Goal: Task Accomplishment & Management: Manage account settings

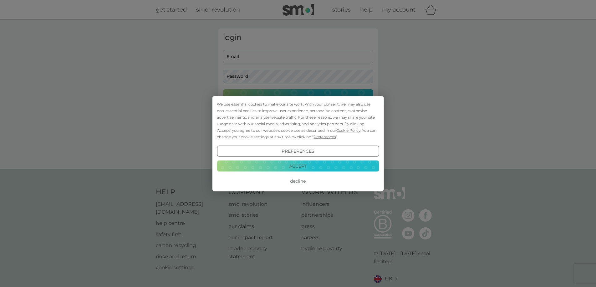
click at [303, 182] on button "Decline" at bounding box center [298, 181] width 162 height 11
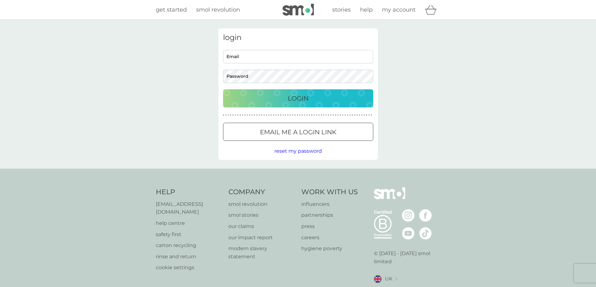
click at [260, 54] on input "Email" at bounding box center [298, 56] width 150 height 13
type input "arinel087@gmail.com"
click at [284, 126] on button "Email me a login link" at bounding box center [298, 132] width 150 height 18
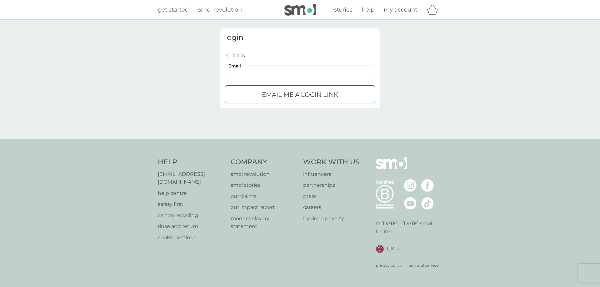
click at [288, 72] on input "Email" at bounding box center [300, 72] width 150 height 13
type input "arinel087@gmail.com"
click at [290, 90] on p "Email me a login link" at bounding box center [300, 95] width 76 height 10
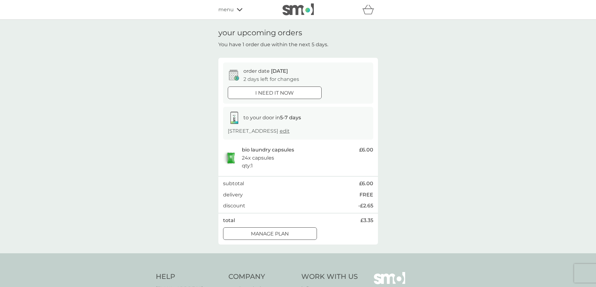
click at [278, 236] on div at bounding box center [270, 234] width 23 height 7
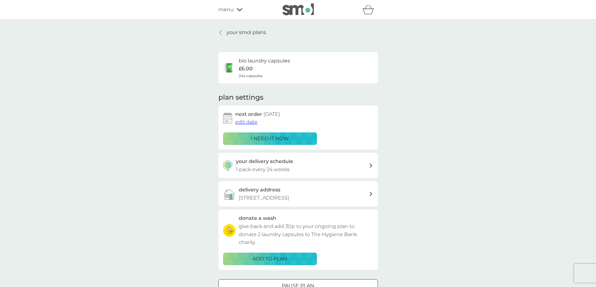
click at [248, 120] on span "edit date" at bounding box center [246, 122] width 22 height 6
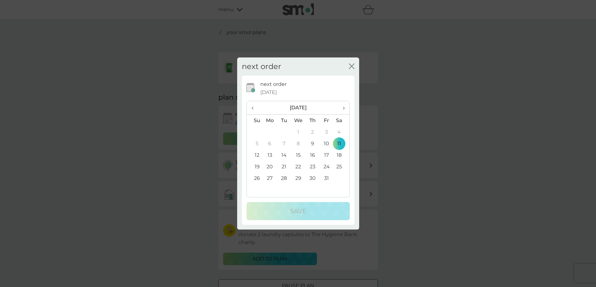
click at [347, 109] on th "›" at bounding box center [341, 107] width 16 height 13
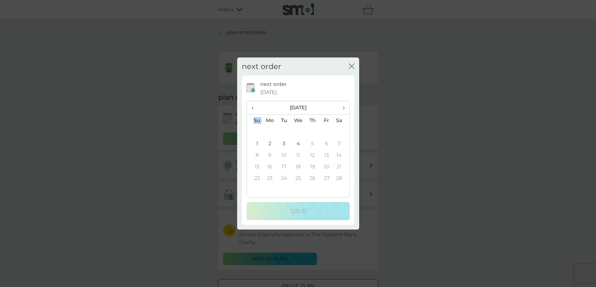
click at [347, 109] on th "›" at bounding box center [341, 107] width 16 height 13
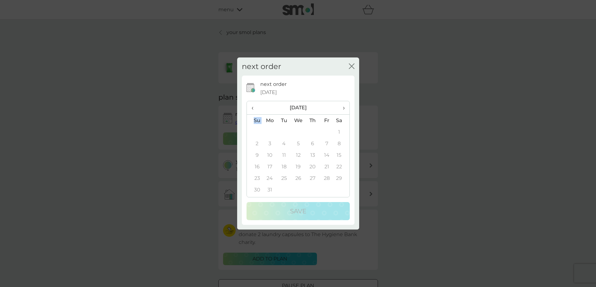
click at [347, 109] on th "›" at bounding box center [341, 107] width 16 height 13
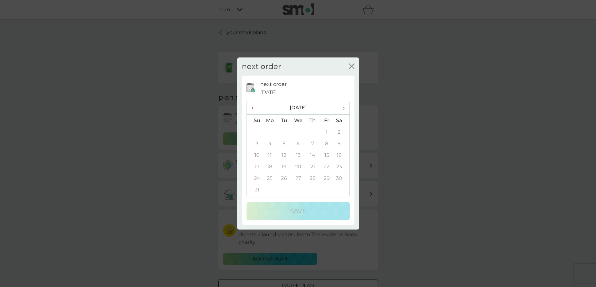
click at [347, 109] on th "›" at bounding box center [341, 107] width 16 height 13
click at [254, 107] on span "‹" at bounding box center [254, 107] width 7 height 13
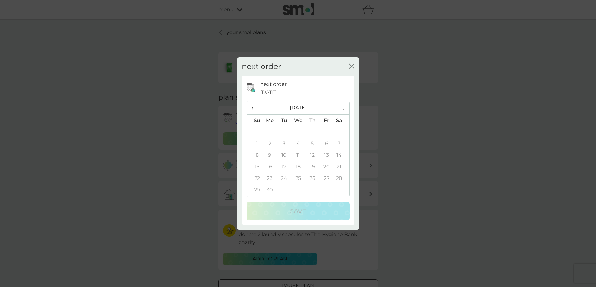
click at [254, 107] on span "‹" at bounding box center [254, 107] width 7 height 13
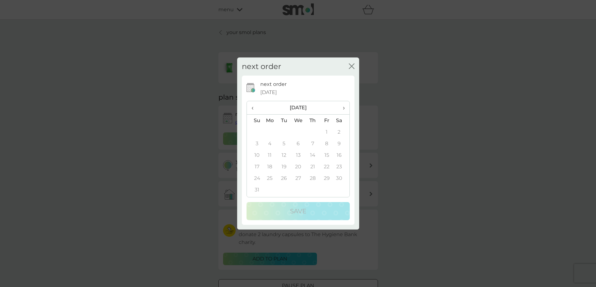
click at [254, 107] on span "‹" at bounding box center [254, 107] width 7 height 13
click at [254, 106] on span "‹" at bounding box center [254, 107] width 7 height 13
click at [342, 107] on span "›" at bounding box center [341, 107] width 6 height 13
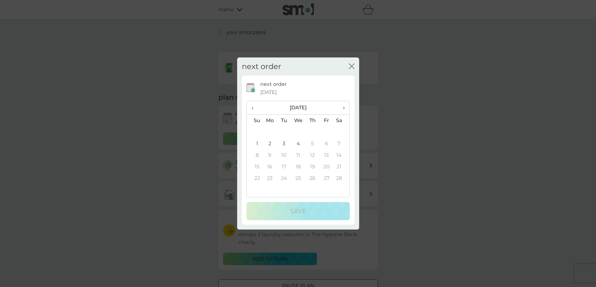
click at [297, 144] on td "4" at bounding box center [298, 144] width 14 height 12
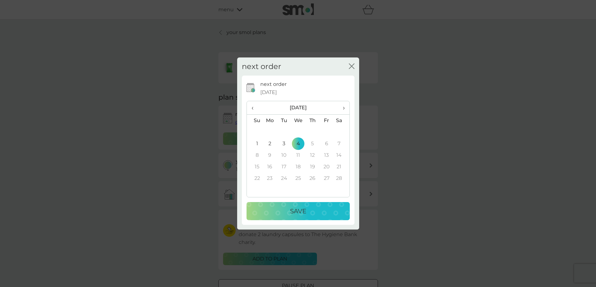
click at [309, 205] on button "Save" at bounding box center [297, 211] width 103 height 18
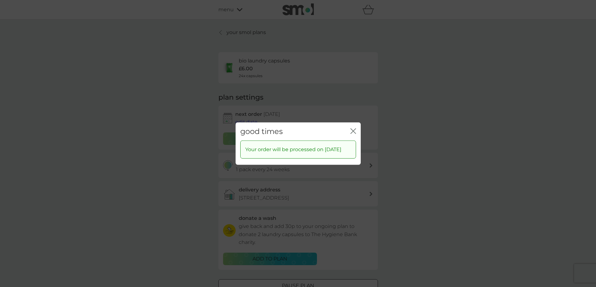
click at [353, 128] on icon "close" at bounding box center [353, 131] width 6 height 6
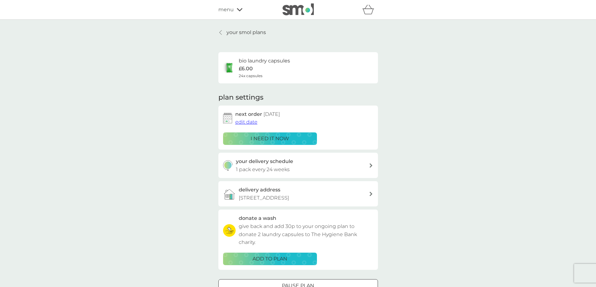
click at [335, 167] on div "your delivery schedule 1 pack every 24 weeks" at bounding box center [302, 166] width 133 height 16
select select "119"
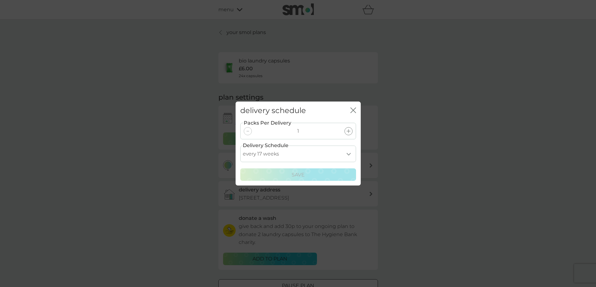
click at [347, 152] on select "every 1 week every 2 weeks every 3 weeks every 4 weeks every 5 weeks every 6 we…" at bounding box center [298, 154] width 116 height 17
click at [461, 88] on div "delivery schedule close Packs Per Delivery 1 Delivery Schedule every 1 week eve…" at bounding box center [298, 143] width 596 height 287
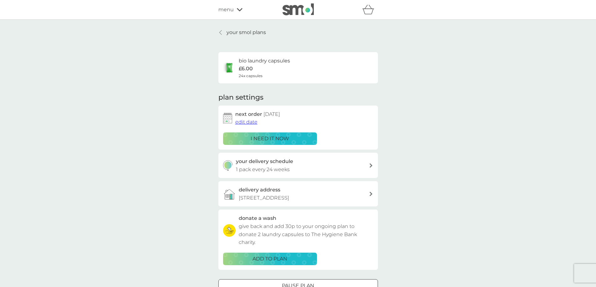
click at [301, 14] on img at bounding box center [297, 9] width 31 height 12
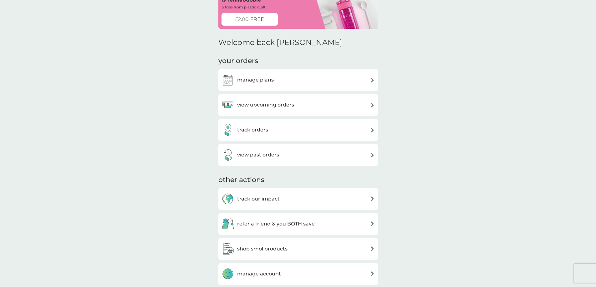
scroll to position [63, 0]
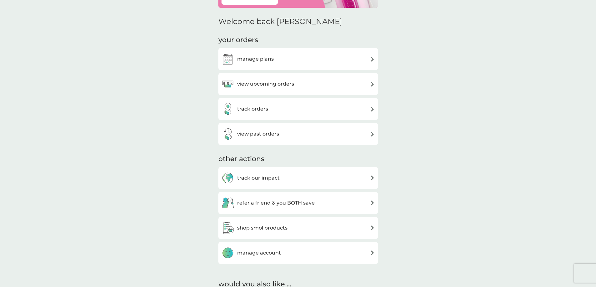
click at [279, 62] on div "manage plans" at bounding box center [297, 59] width 153 height 13
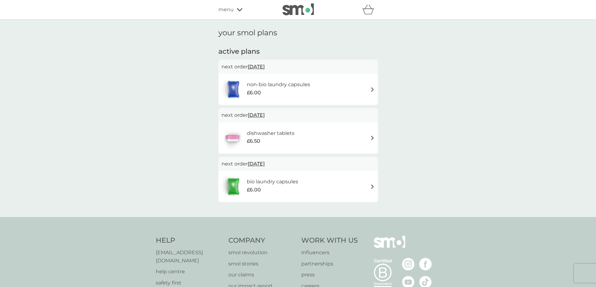
click at [363, 138] on div "dishwasher tablets £6.50" at bounding box center [297, 138] width 153 height 22
click at [319, 184] on div "bio laundry capsules £6.00" at bounding box center [297, 187] width 153 height 22
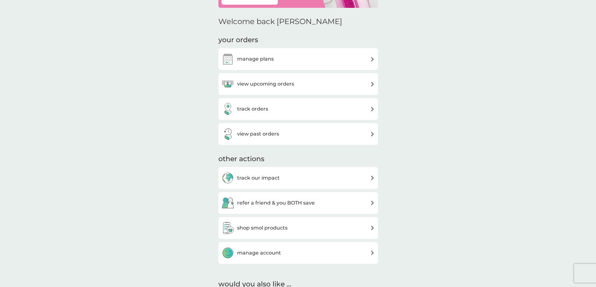
scroll to position [20, 0]
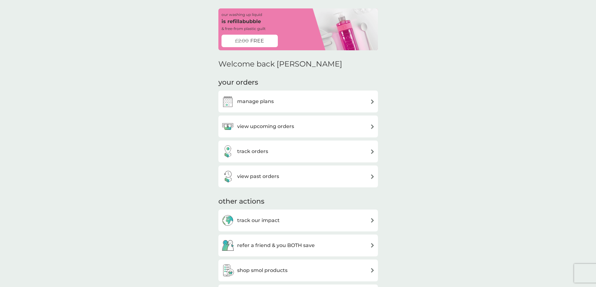
click at [309, 124] on div "view upcoming orders" at bounding box center [297, 126] width 153 height 13
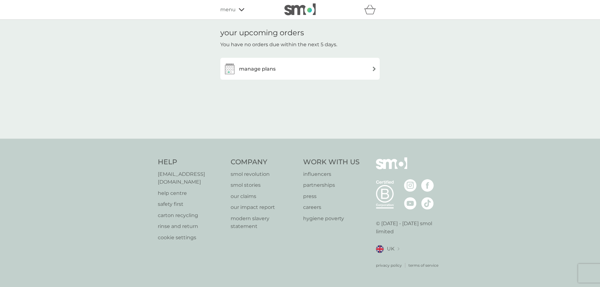
click at [288, 73] on div "manage plans" at bounding box center [300, 69] width 153 height 13
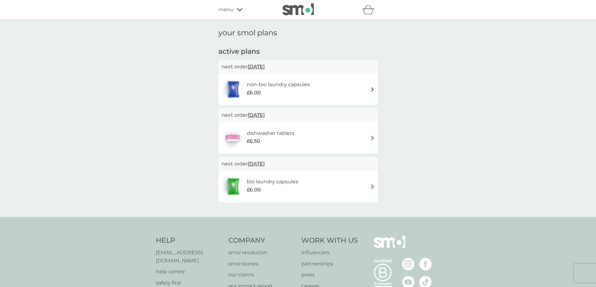
click at [322, 95] on div "non-bio laundry capsules £6.00" at bounding box center [297, 89] width 153 height 22
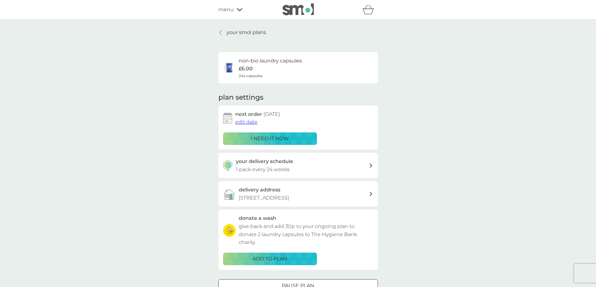
click at [249, 121] on span "edit date" at bounding box center [246, 122] width 22 height 6
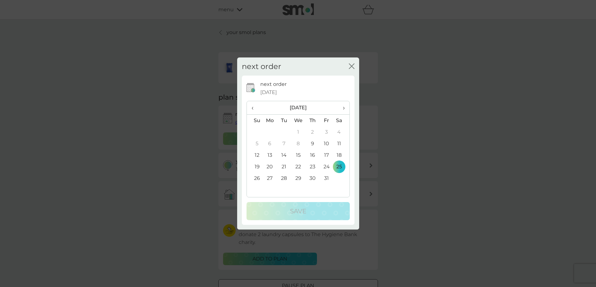
click at [345, 109] on th "›" at bounding box center [341, 107] width 16 height 13
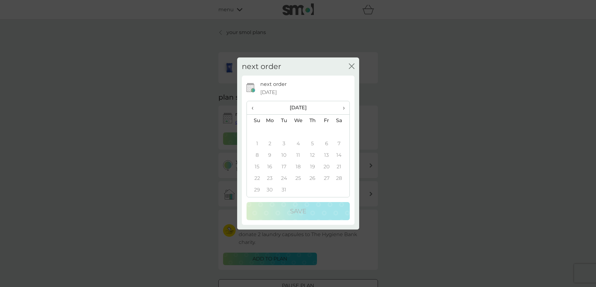
click at [251, 106] on th "‹" at bounding box center [255, 107] width 16 height 13
click at [297, 142] on td "4" at bounding box center [298, 144] width 14 height 12
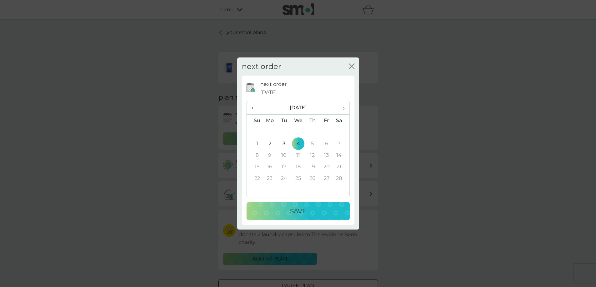
click at [313, 212] on div "Save" at bounding box center [298, 211] width 91 height 10
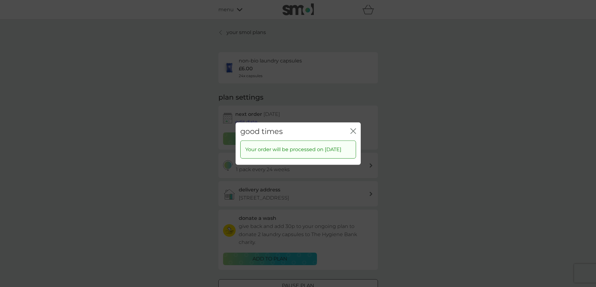
click at [350, 128] on icon "close" at bounding box center [353, 131] width 6 height 6
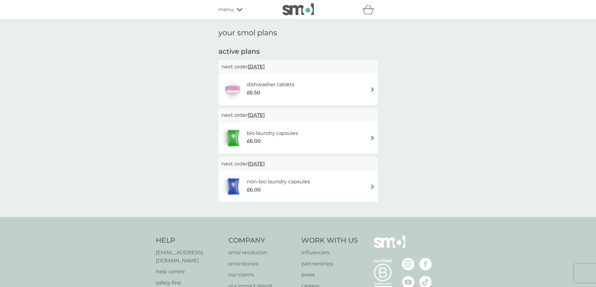
click at [370, 89] on img at bounding box center [372, 89] width 5 height 5
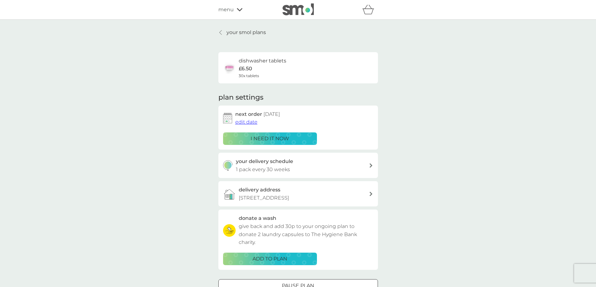
click at [242, 120] on span "edit date" at bounding box center [246, 122] width 22 height 6
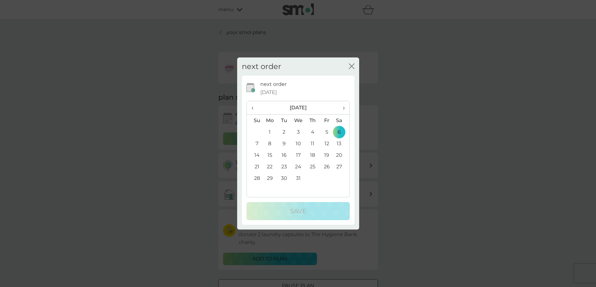
click at [346, 106] on th "›" at bounding box center [341, 107] width 16 height 13
click at [298, 142] on td "4" at bounding box center [298, 144] width 14 height 12
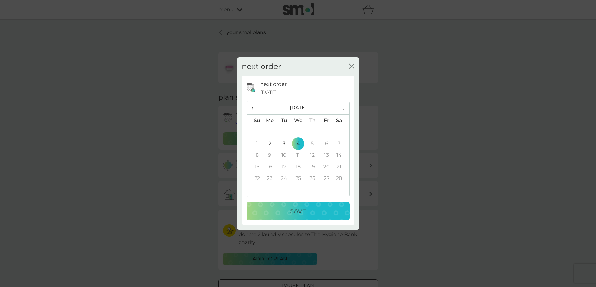
click at [299, 212] on p "Save" at bounding box center [298, 211] width 16 height 10
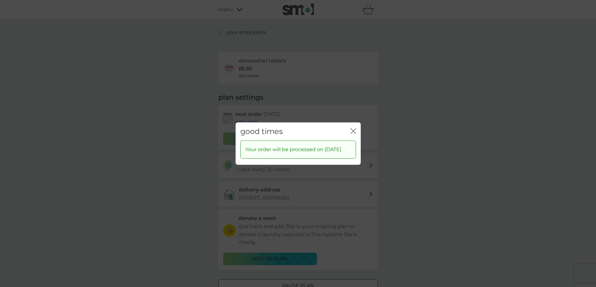
click at [357, 126] on div "good times close" at bounding box center [297, 131] width 125 height 18
click at [354, 129] on icon "close" at bounding box center [353, 131] width 6 height 6
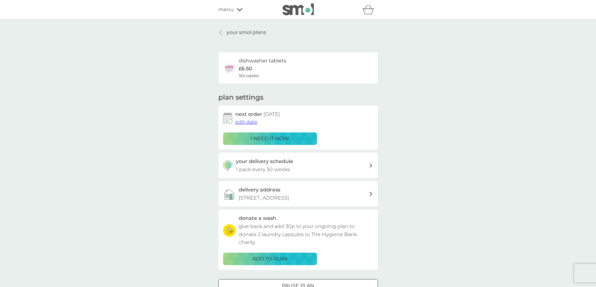
scroll to position [63, 0]
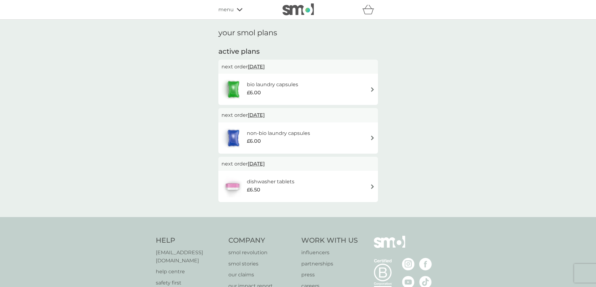
click at [355, 177] on div "dishwasher tablets £6.50" at bounding box center [297, 187] width 153 height 22
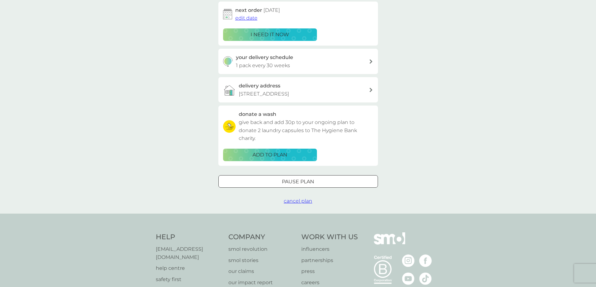
scroll to position [171, 0]
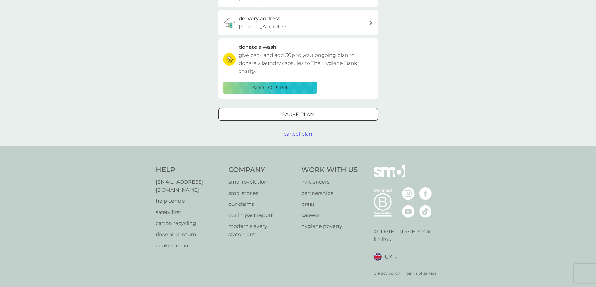
click at [340, 119] on button "Pause plan" at bounding box center [297, 114] width 159 height 13
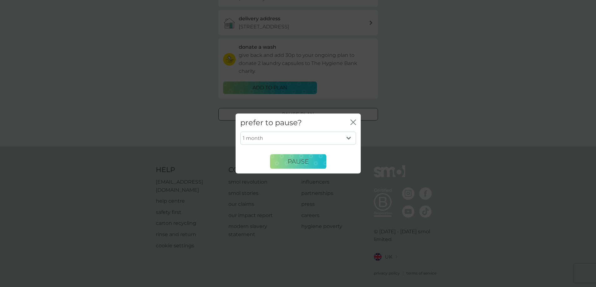
click at [323, 137] on select "1 month 2 months 3 months 4 months 5 months 6 months" at bounding box center [298, 138] width 116 height 13
select select "6"
click at [240, 132] on select "1 month 2 months 3 months 4 months 5 months 6 months" at bounding box center [298, 138] width 116 height 13
click at [297, 162] on span "Pause" at bounding box center [297, 162] width 21 height 8
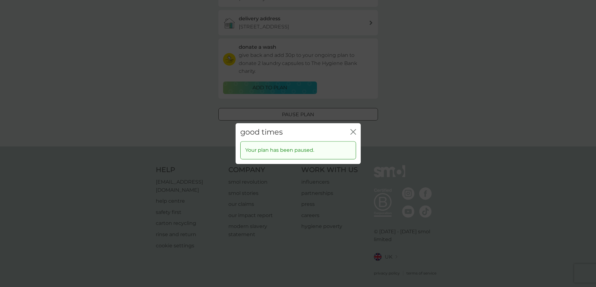
click at [393, 103] on div "good times close Your plan has been paused." at bounding box center [298, 143] width 596 height 287
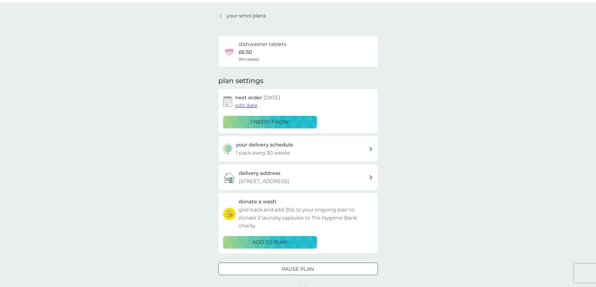
scroll to position [0, 0]
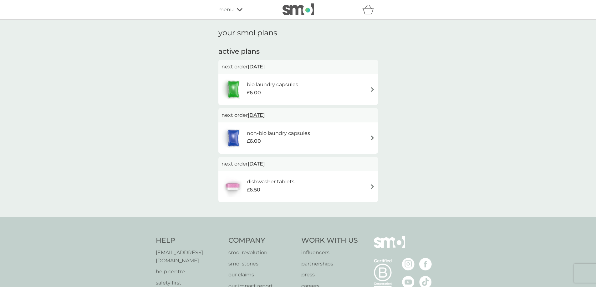
click at [368, 81] on div "bio laundry capsules £6.00" at bounding box center [297, 89] width 153 height 22
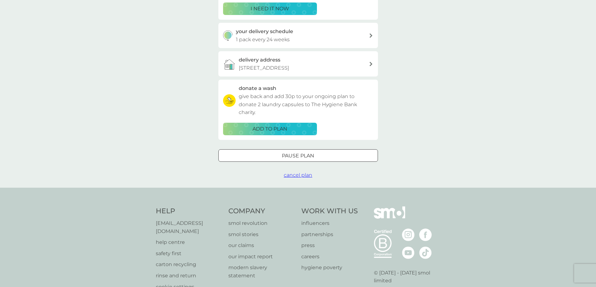
scroll to position [171, 0]
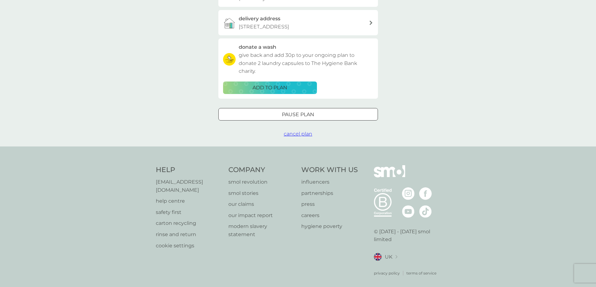
click at [304, 115] on div at bounding box center [298, 114] width 23 height 7
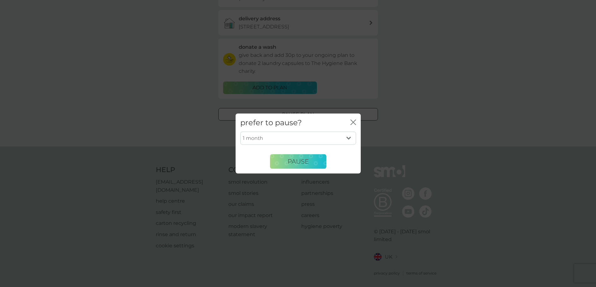
click at [308, 137] on select "1 month 2 months 3 months 4 months 5 months 6 months" at bounding box center [298, 138] width 116 height 13
select select "6"
click at [240, 132] on select "1 month 2 months 3 months 4 months 5 months 6 months" at bounding box center [298, 138] width 116 height 13
click at [282, 161] on button "Pause" at bounding box center [298, 161] width 56 height 15
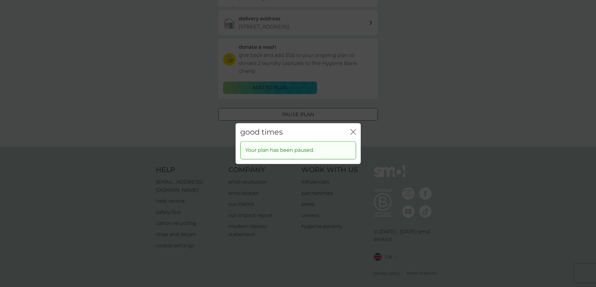
click at [419, 128] on div "good times close Your plan has been paused." at bounding box center [298, 143] width 596 height 287
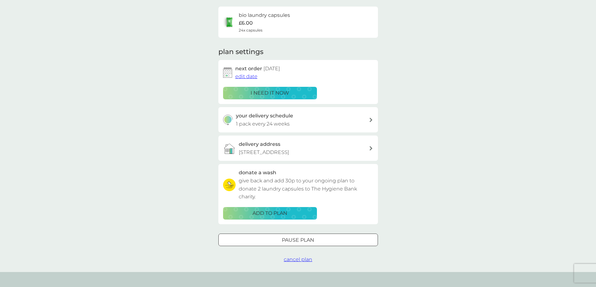
scroll to position [0, 0]
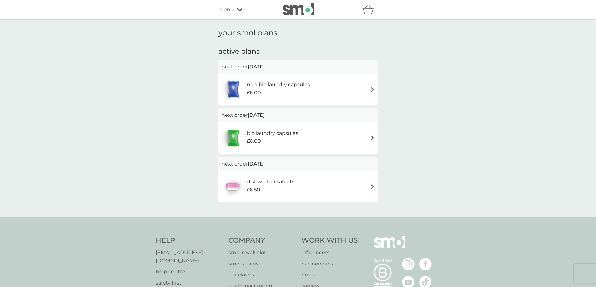
click at [320, 82] on div "non-bio laundry capsules £6.00" at bounding box center [297, 89] width 153 height 22
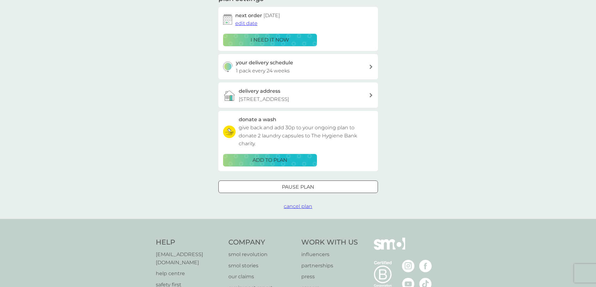
scroll to position [171, 0]
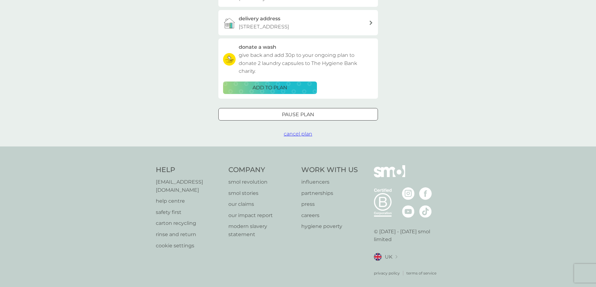
click at [326, 111] on div "Pause plan" at bounding box center [298, 115] width 159 height 8
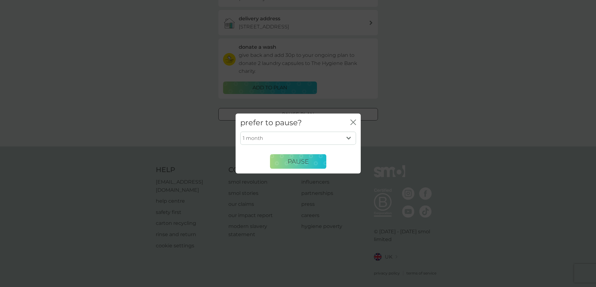
click at [291, 139] on select "1 month 2 months 3 months 4 months 5 months 6 months" at bounding box center [298, 138] width 116 height 13
select select "6"
click at [240, 132] on select "1 month 2 months 3 months 4 months 5 months 6 months" at bounding box center [298, 138] width 116 height 13
click at [301, 159] on span "Pause" at bounding box center [297, 162] width 21 height 8
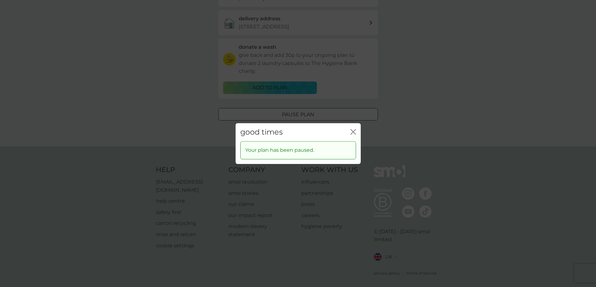
click at [354, 135] on button "close" at bounding box center [353, 132] width 6 height 7
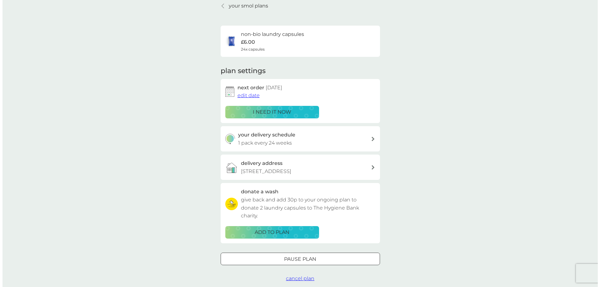
scroll to position [0, 0]
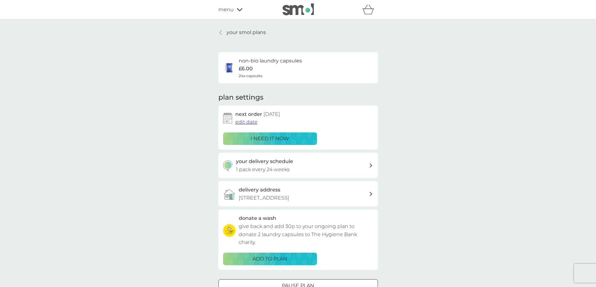
click at [229, 30] on p "your smol plans" at bounding box center [245, 32] width 39 height 8
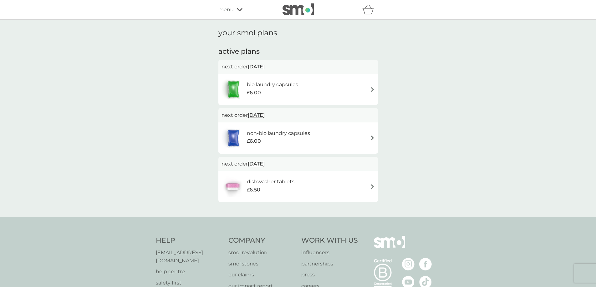
click at [229, 9] on span "menu" at bounding box center [225, 10] width 15 height 8
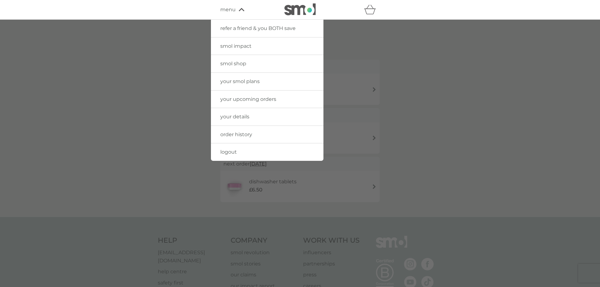
click at [220, 156] on link "logout" at bounding box center [267, 153] width 113 height 18
